Goal: Check status: Check status

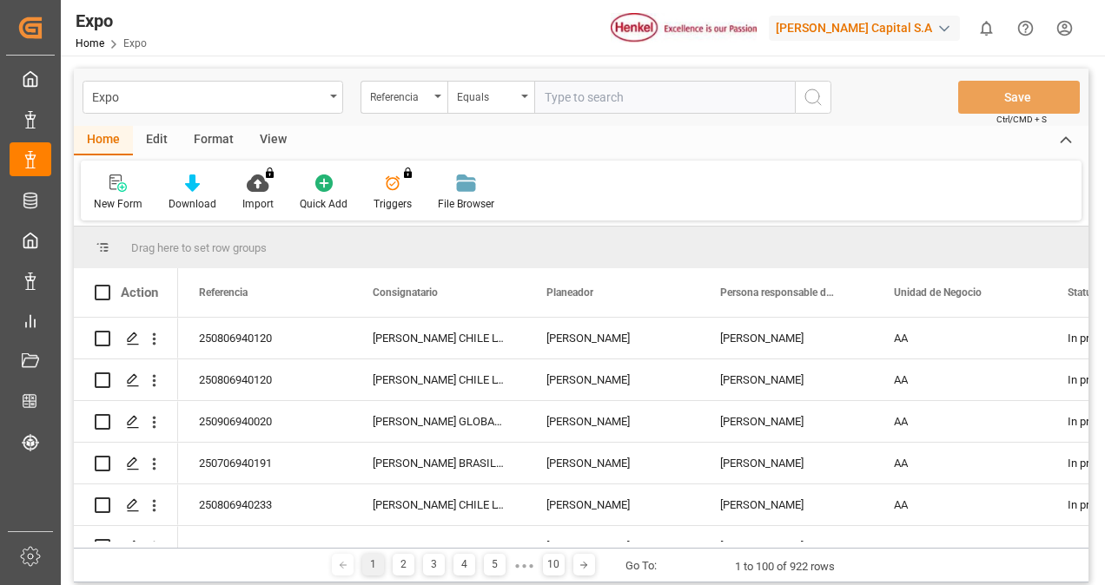
click at [632, 90] on input "text" at bounding box center [664, 97] width 261 height 33
paste input "250706940112"
type input "250706940112"
click at [824, 99] on button "search button" at bounding box center [813, 97] width 36 height 33
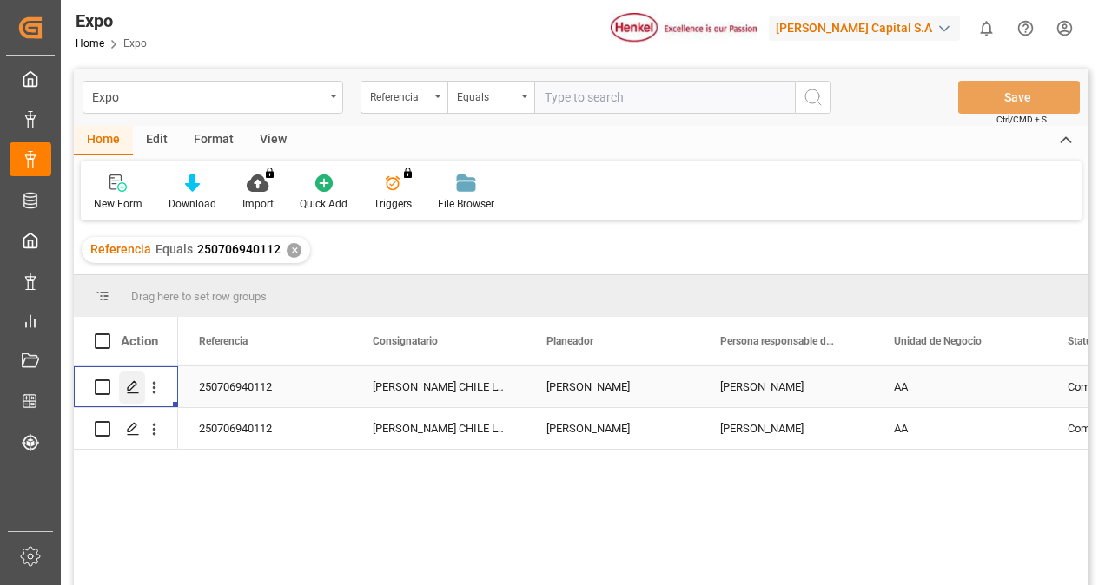
click at [126, 381] on icon "Press SPACE to select this row." at bounding box center [133, 387] width 14 height 14
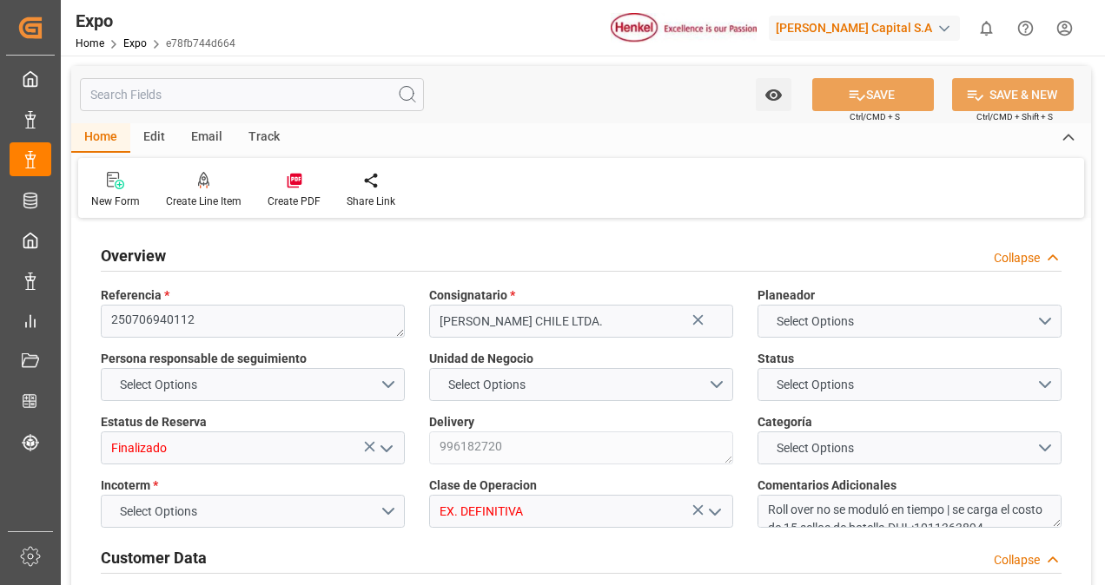
type input "7987.2"
type input "12974.72"
type input "20"
type input "9687552"
type input "9947158"
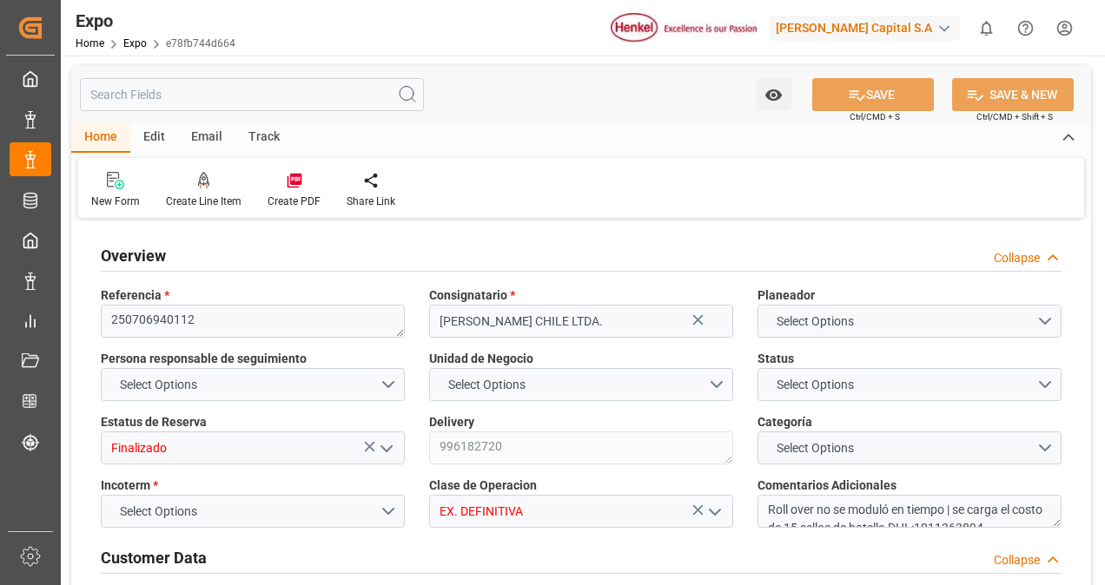
type input "9975648"
type input "MXZLO"
type input "CLSAI"
type input "9687552"
type input "[DATE]"
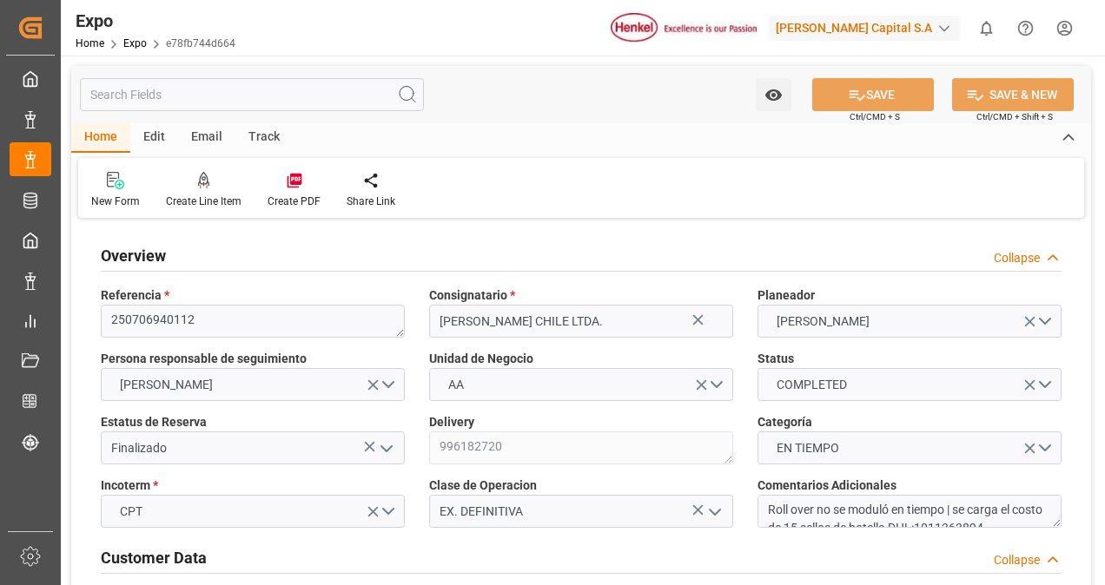
type input "[DATE]"
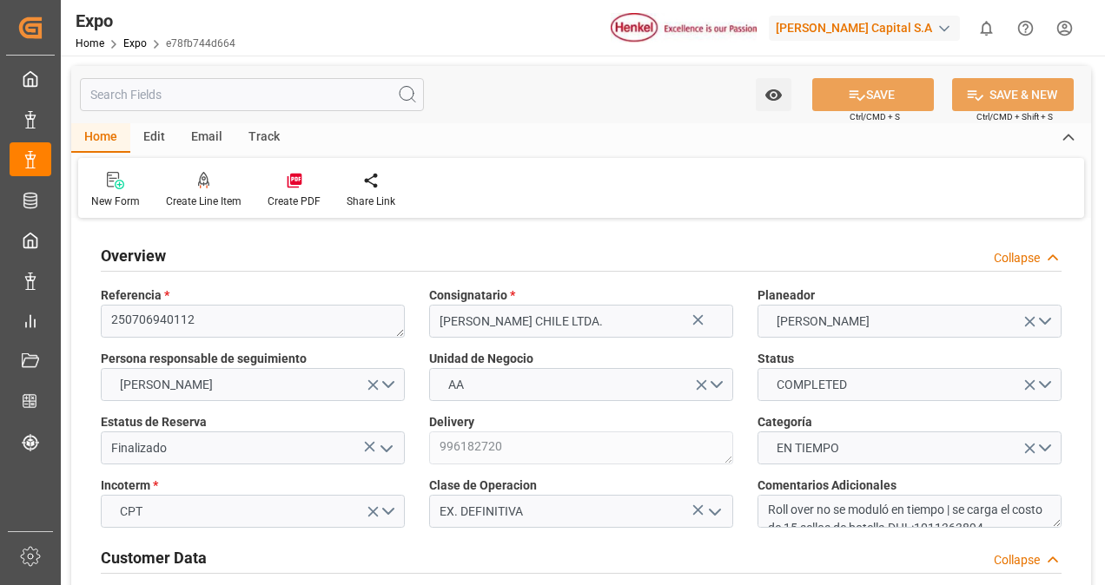
type input "[DATE]"
type input "[DATE] 00:00"
type input "[DATE]"
type input "[DATE] 12:17"
type input "[DATE]"
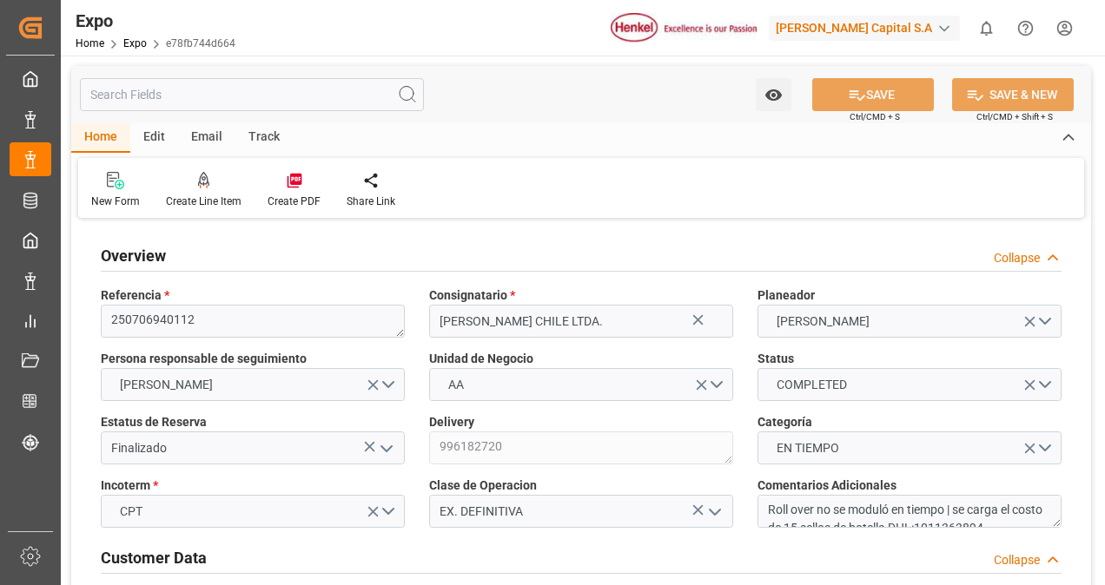
type input "[DATE]"
type input "[DATE] 06:00"
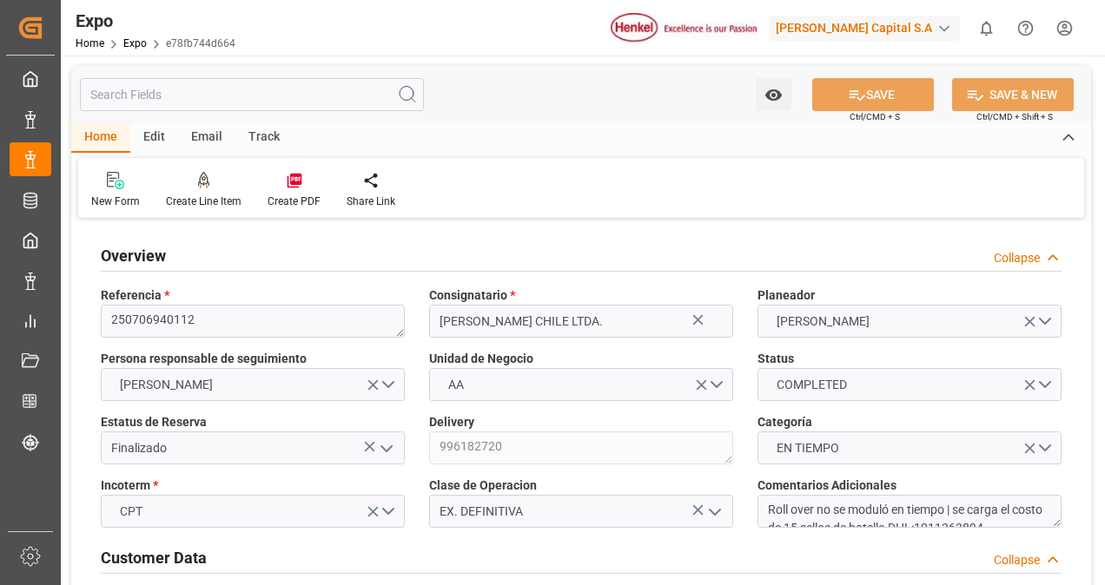
type input "[DATE] 00:00"
type input "[DATE] 17:48"
type input "[DATE] 12:00"
type input "[DATE] 00:00"
type input "[DATE] 12:06"
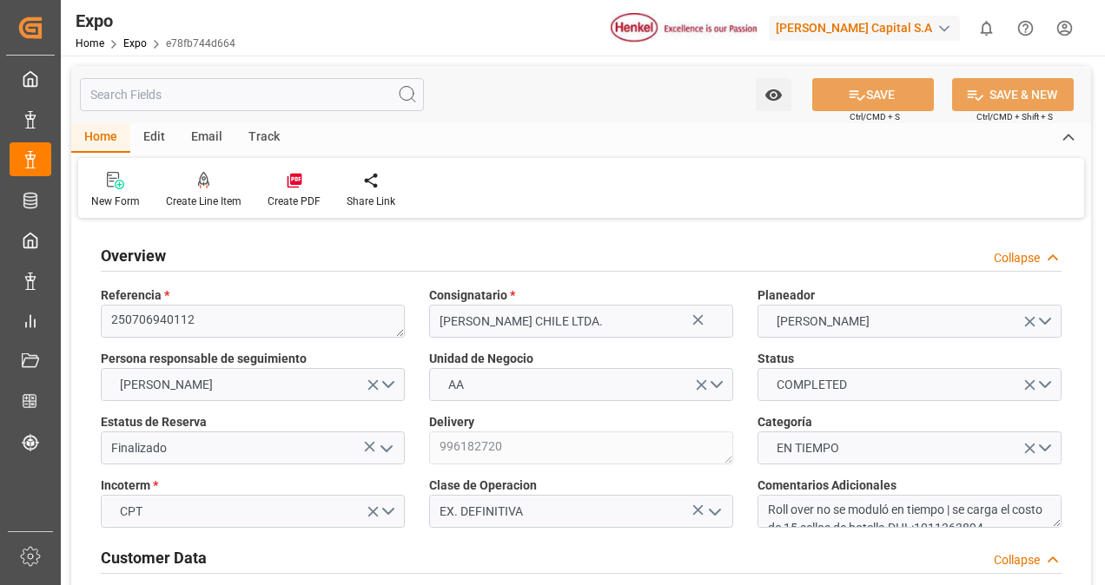
type input "[DATE] 14:46"
type input "[DATE] 05:16"
type input "[DATE] 17:00"
type input "[DATE] 18:14"
type input "[DATE] 12:00"
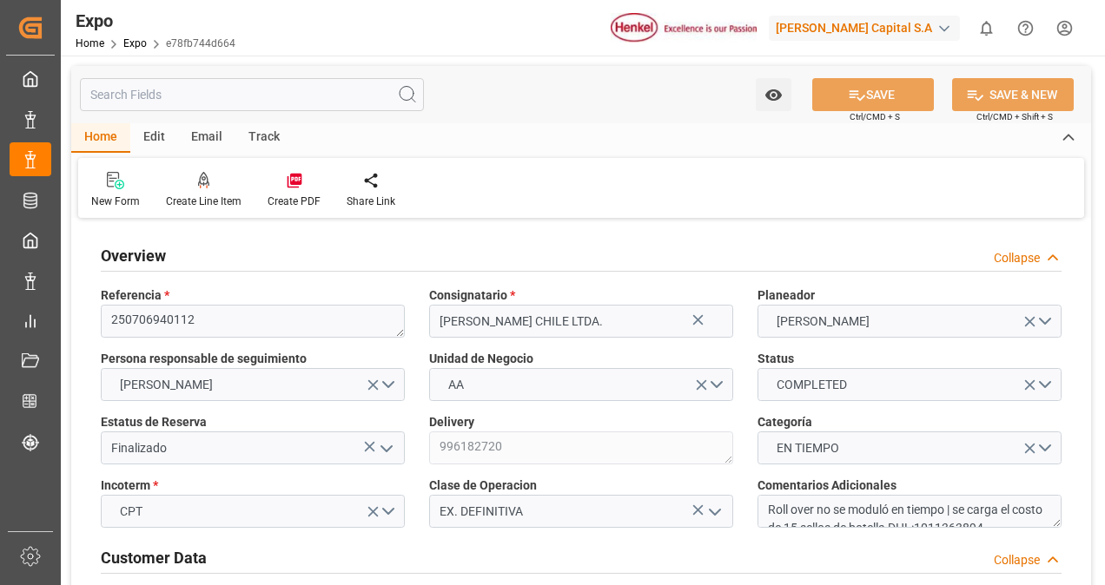
type input "[DATE] 11:28"
type input "[DATE] 02:41"
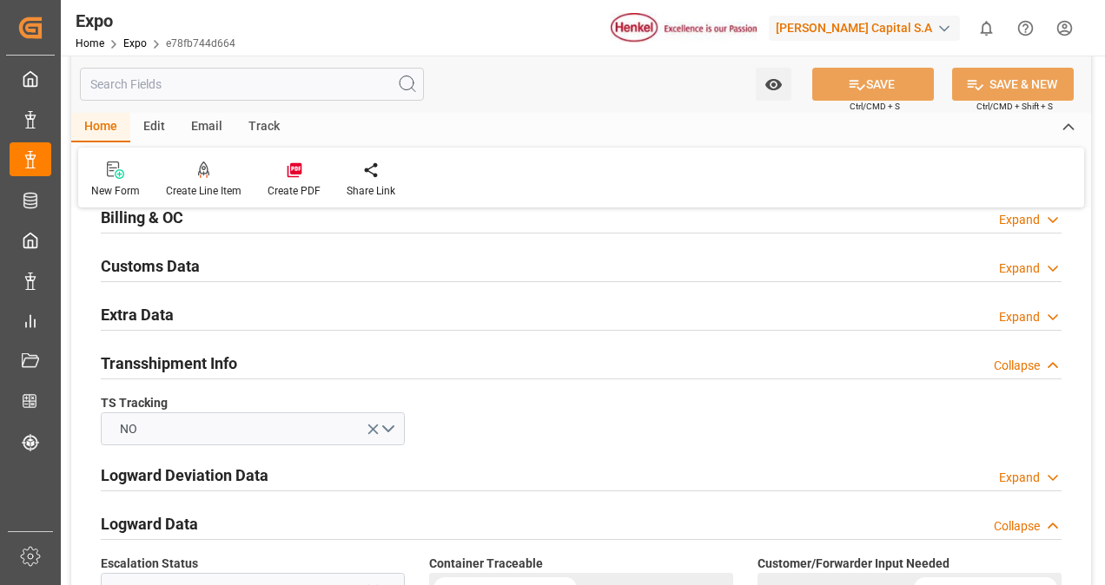
scroll to position [2742, 0]
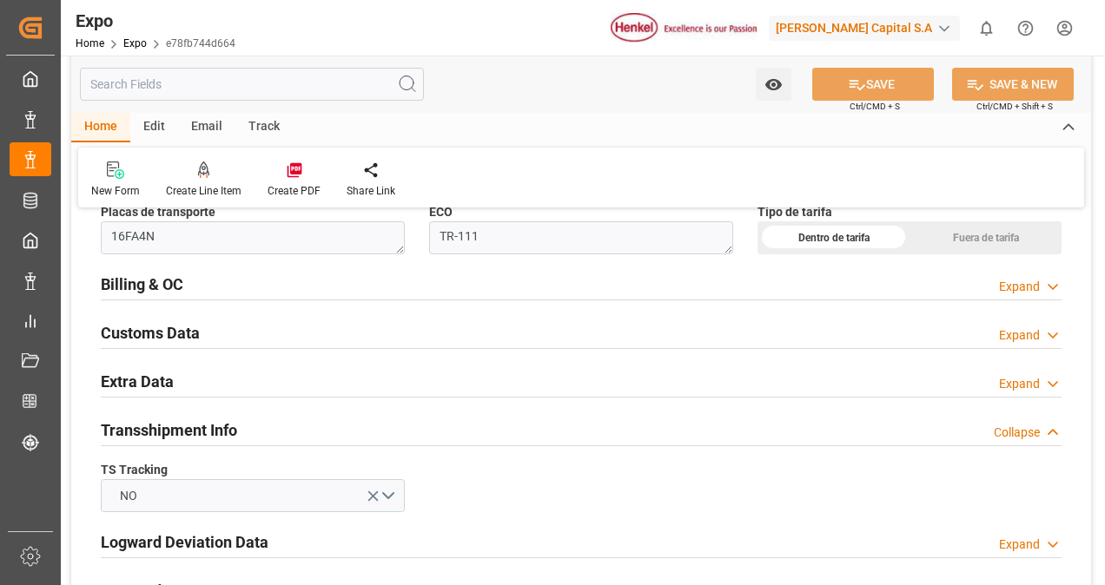
click at [268, 267] on div "Billing & OC Expand" at bounding box center [581, 283] width 961 height 33
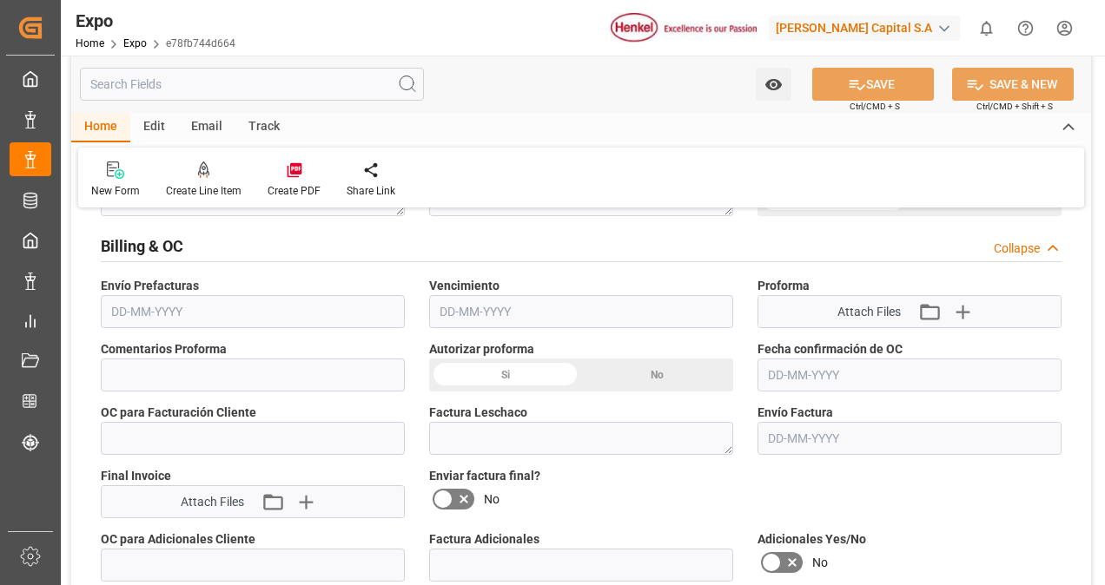
scroll to position [2781, 0]
